Goal: Information Seeking & Learning: Learn about a topic

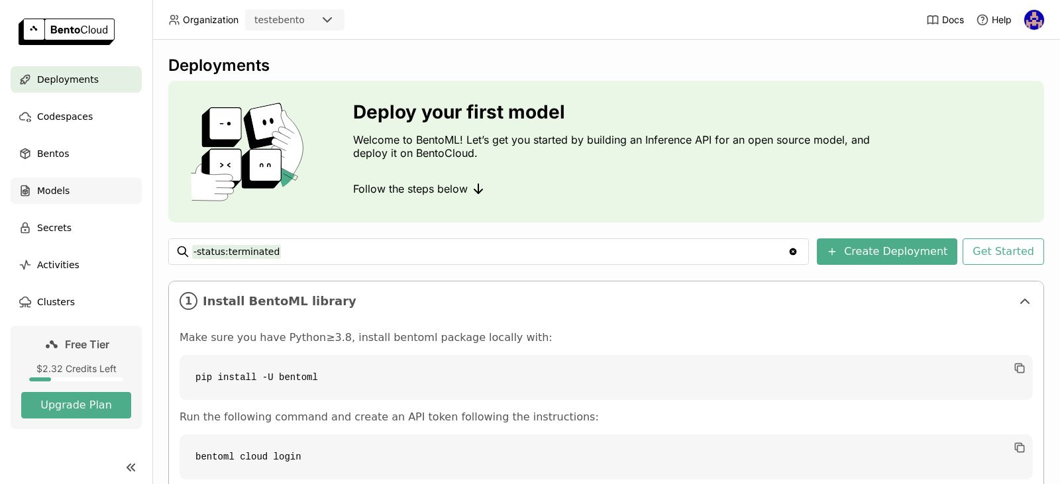
click at [93, 186] on div "Models" at bounding box center [76, 191] width 131 height 27
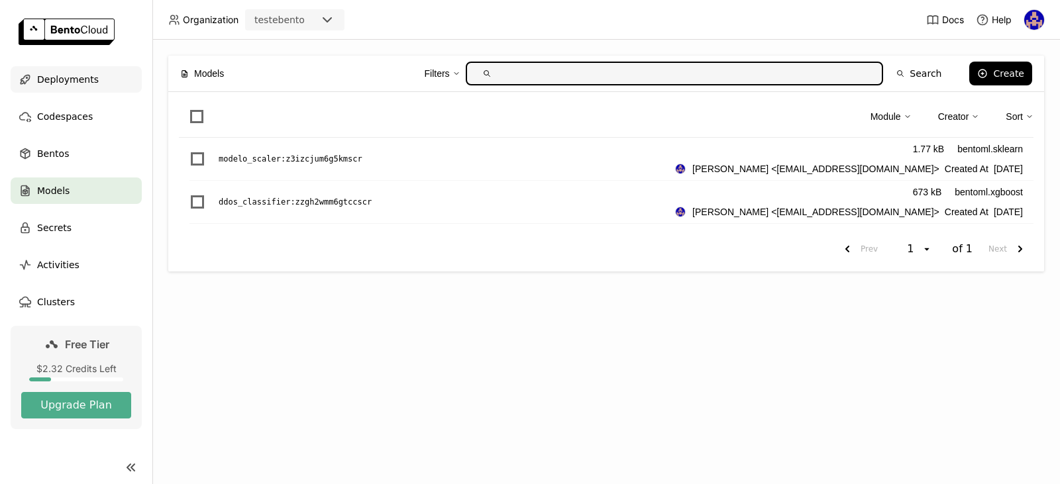
click at [105, 80] on div "Deployments" at bounding box center [76, 79] width 131 height 27
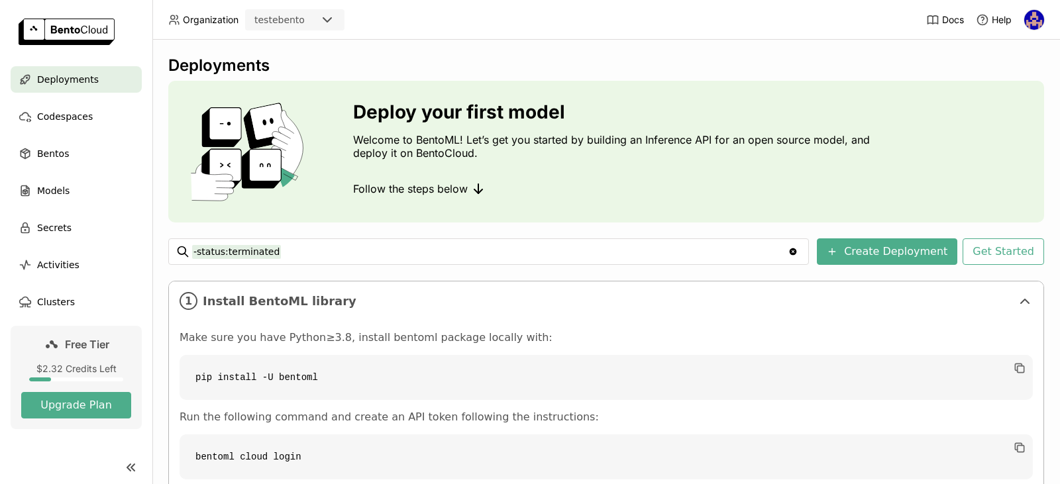
click at [66, 390] on link "Free Tier $2.32 Credits Left Upgrade Plan" at bounding box center [76, 377] width 131 height 103
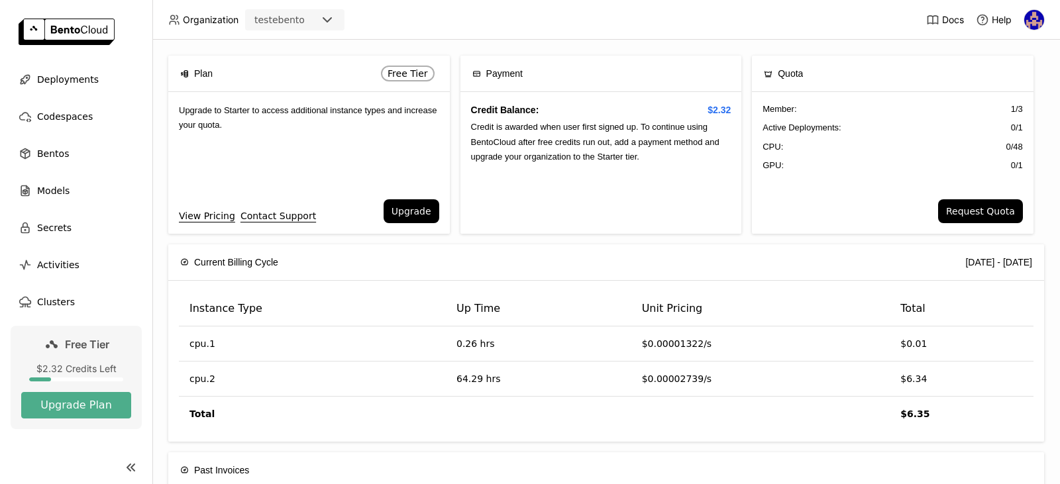
click at [652, 306] on th "Unit Pricing" at bounding box center [761, 309] width 259 height 35
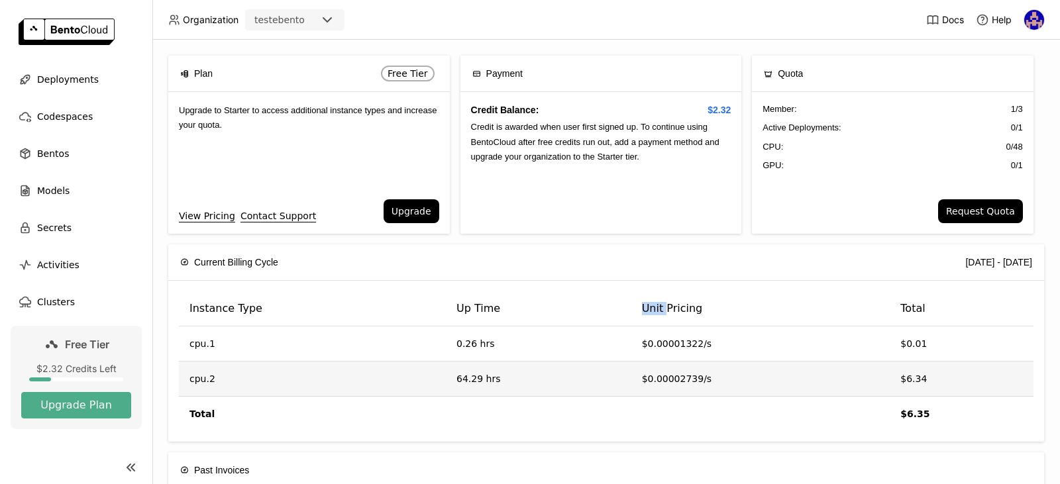
click at [466, 380] on td "64.29 hrs" at bounding box center [539, 379] width 186 height 35
click at [541, 376] on td "64.29 hrs" at bounding box center [539, 379] width 186 height 35
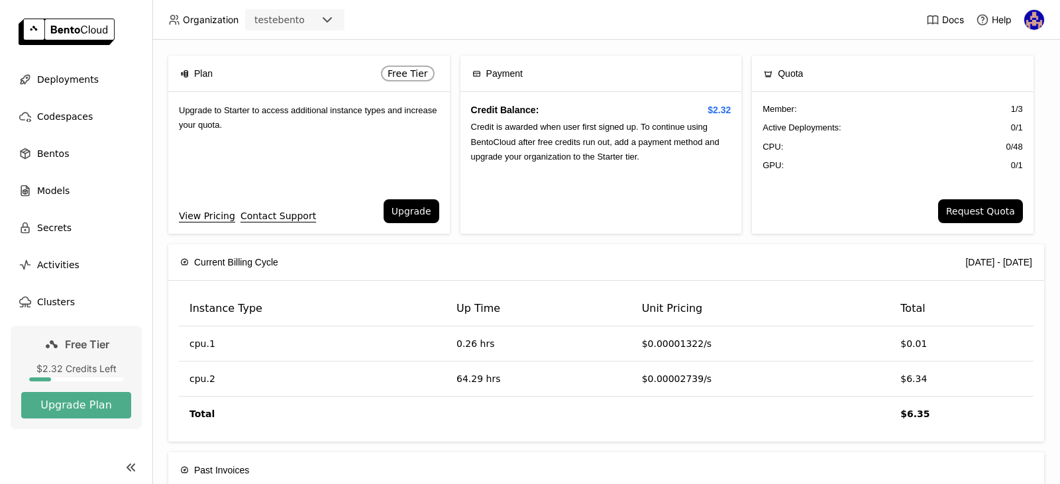
click at [1037, 19] on img at bounding box center [1035, 20] width 20 height 20
